Goal: Information Seeking & Learning: Learn about a topic

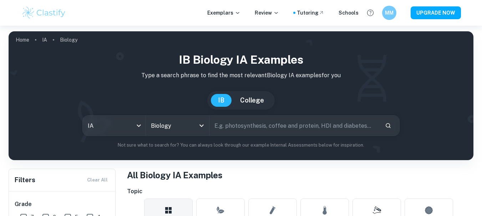
click at [369, 130] on input "text" at bounding box center [294, 126] width 170 height 20
click at [358, 123] on input "text" at bounding box center [294, 126] width 170 height 20
type input "s"
type input "nicl"
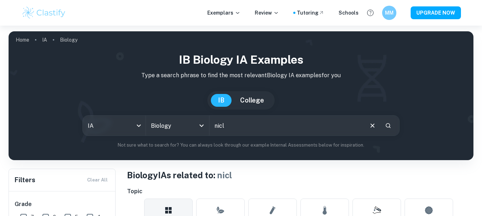
scroll to position [188, 0]
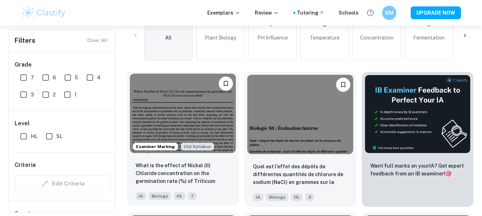
click at [224, 133] on img at bounding box center [183, 114] width 106 height 80
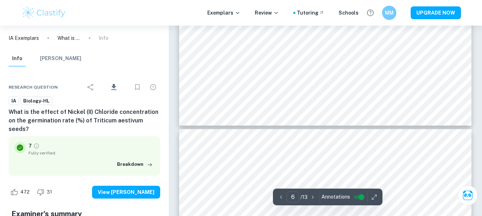
type input "7"
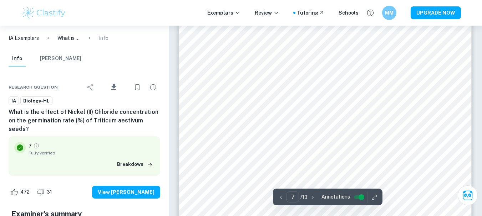
scroll to position [2790, 0]
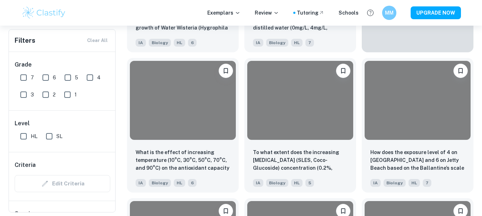
scroll to position [2081, 0]
